Goal: Task Accomplishment & Management: Complete application form

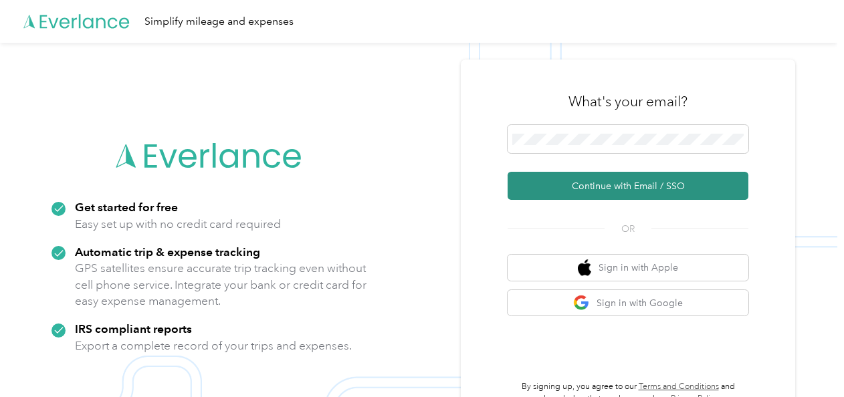
click at [723, 191] on button "Continue with Email / SSO" at bounding box center [627, 186] width 241 height 28
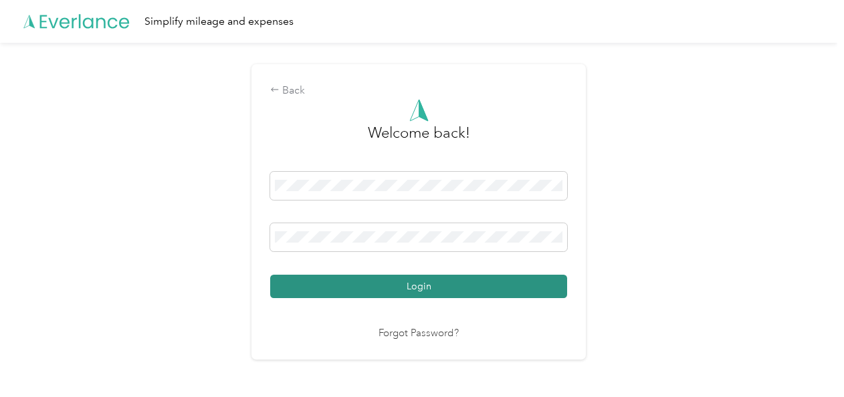
click at [439, 285] on button "Login" at bounding box center [418, 286] width 297 height 23
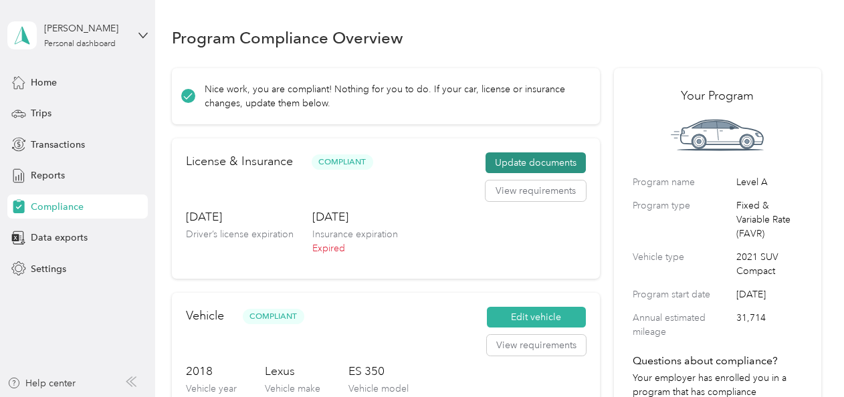
drag, startPoint x: 525, startPoint y: 164, endPoint x: 515, endPoint y: 164, distance: 10.7
click at [515, 164] on button "Update documents" at bounding box center [535, 162] width 100 height 21
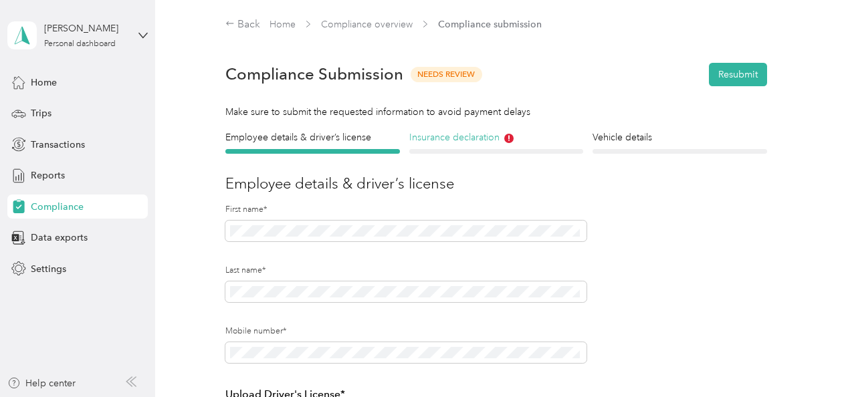
click at [456, 138] on h4 "Insurance declaration" at bounding box center [496, 137] width 174 height 14
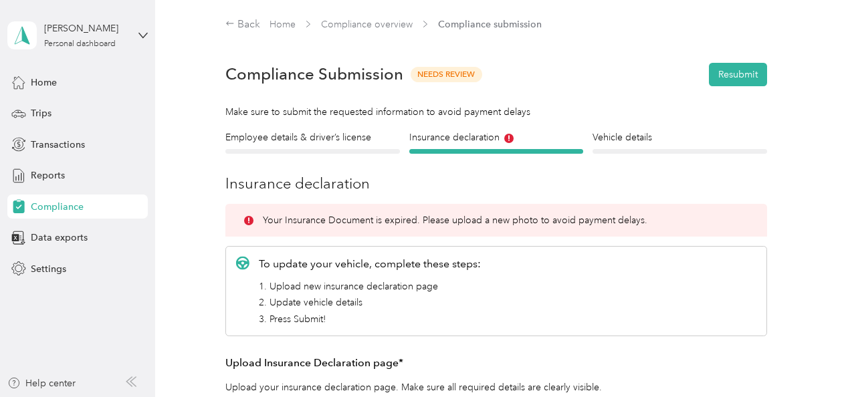
click at [475, 224] on p "Your Insurance Document is expired. Please upload a new photo to avoid payment …" at bounding box center [455, 220] width 384 height 14
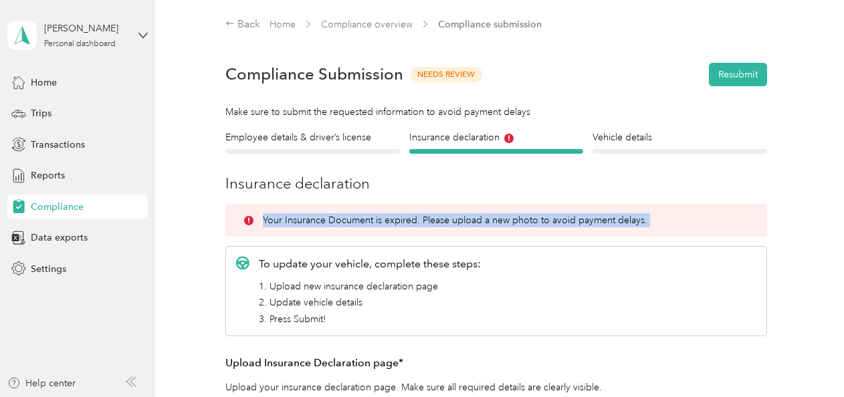
click at [475, 224] on p "Your Insurance Document is expired. Please upload a new photo to avoid payment …" at bounding box center [455, 220] width 384 height 14
click at [474, 221] on p "Your Insurance Document is expired. Please upload a new photo to avoid payment …" at bounding box center [455, 220] width 384 height 14
click at [569, 217] on p "Your Insurance Document is expired. Please upload a new photo to avoid payment …" at bounding box center [455, 220] width 384 height 14
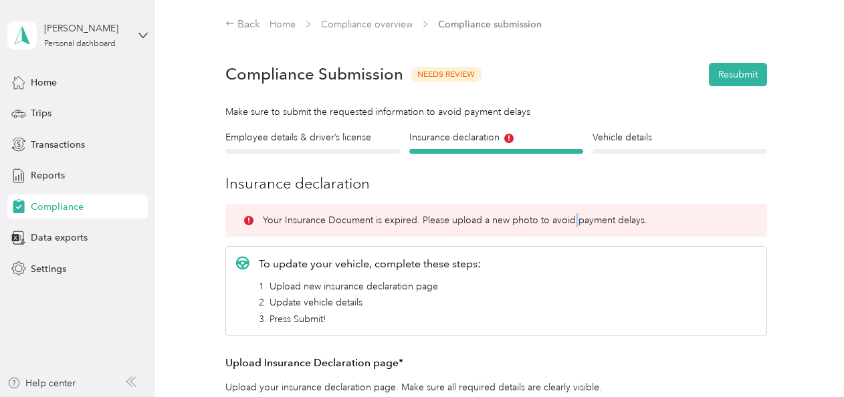
click at [569, 217] on p "Your Insurance Document is expired. Please upload a new photo to avoid payment …" at bounding box center [455, 220] width 384 height 14
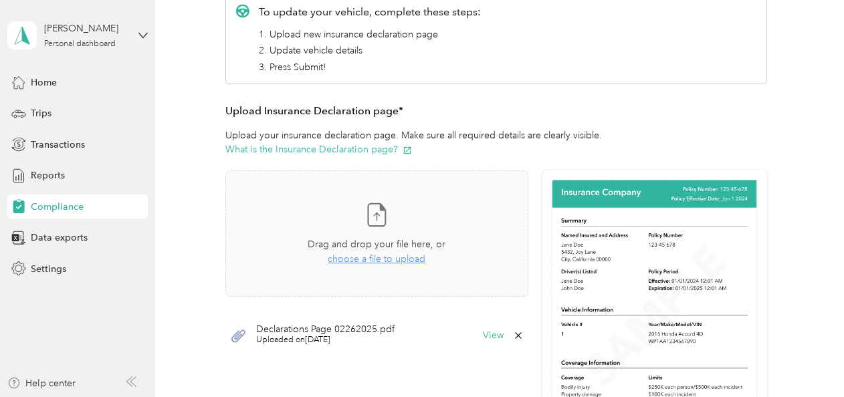
scroll to position [291, 0]
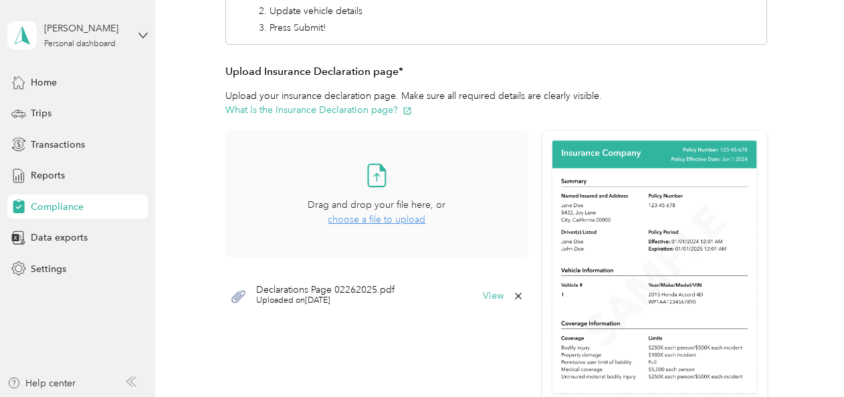
click at [375, 221] on span "choose a file to upload" at bounding box center [377, 219] width 98 height 11
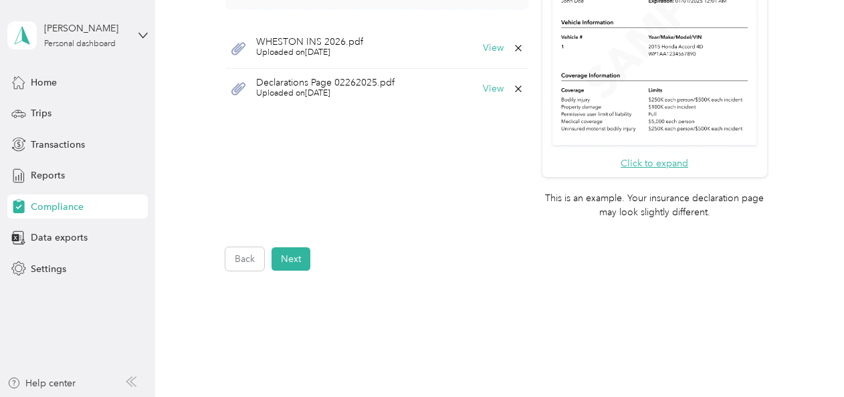
scroll to position [501, 0]
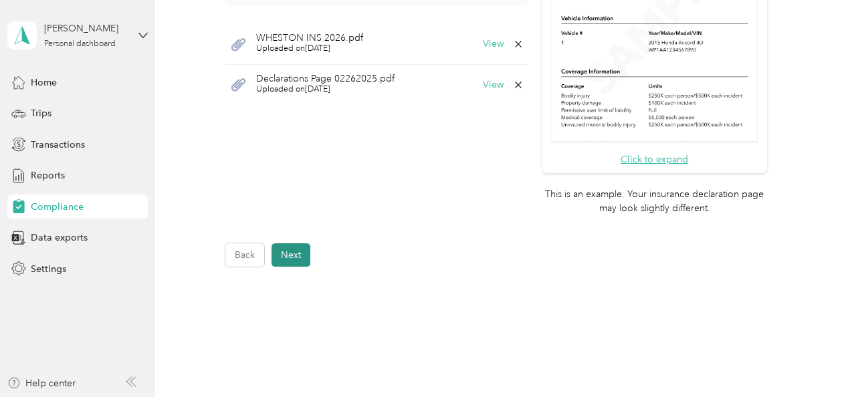
click at [297, 255] on button "Next" at bounding box center [290, 254] width 39 height 23
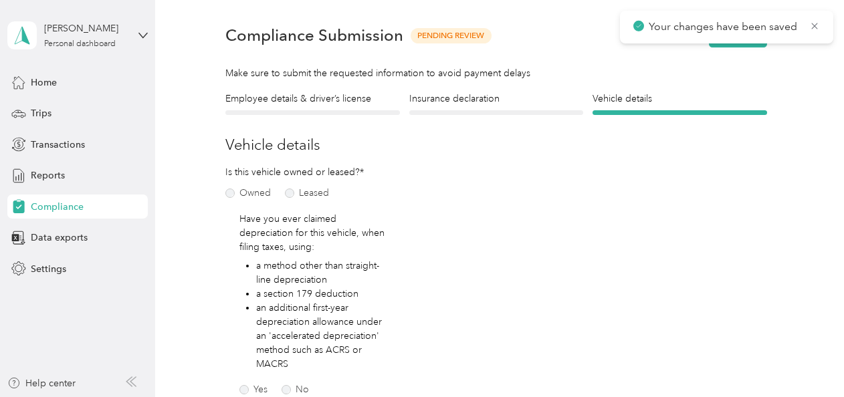
scroll to position [16, 0]
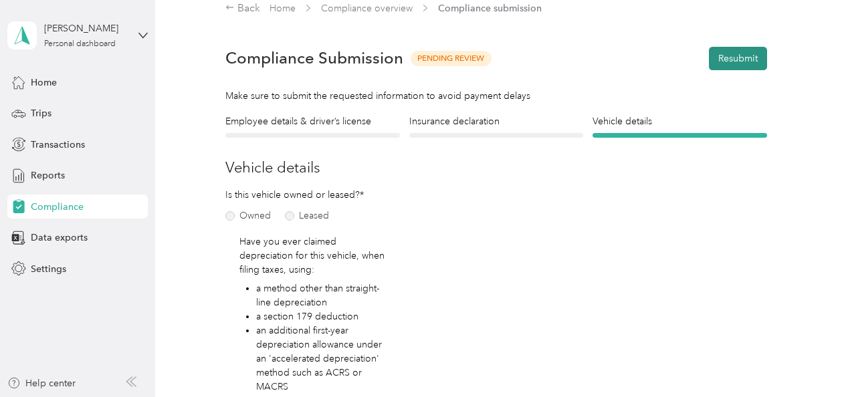
click at [729, 51] on button "Resubmit" at bounding box center [738, 58] width 58 height 23
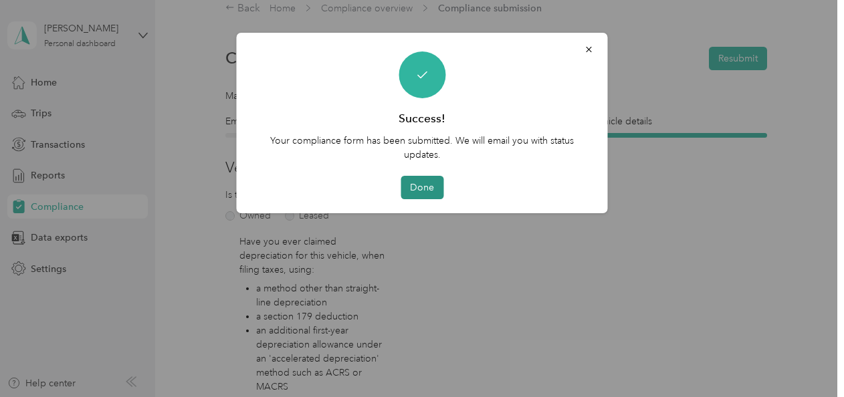
click at [416, 189] on button "Done" at bounding box center [421, 187] width 43 height 23
